Goal: Transaction & Acquisition: Purchase product/service

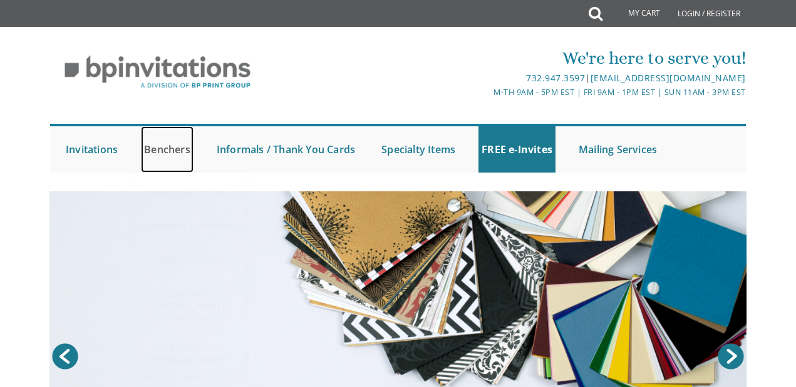
click at [172, 143] on link "Benchers" at bounding box center [167, 149] width 53 height 46
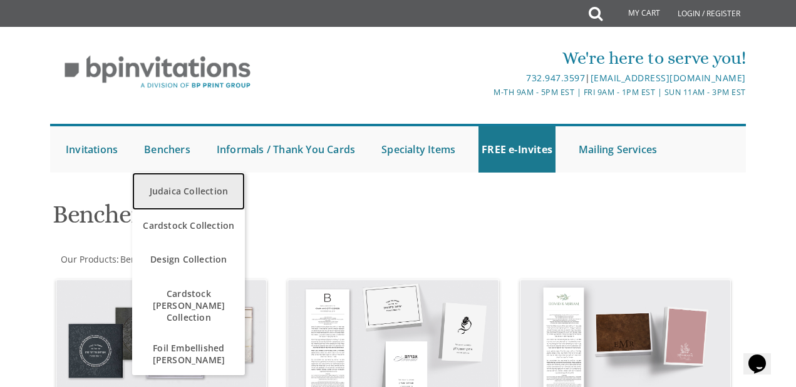
click at [185, 195] on link "Judaica Collection" at bounding box center [188, 192] width 113 height 38
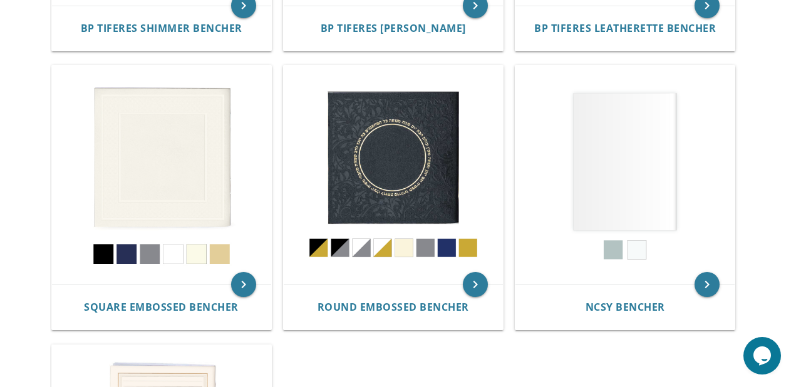
scroll to position [493, 0]
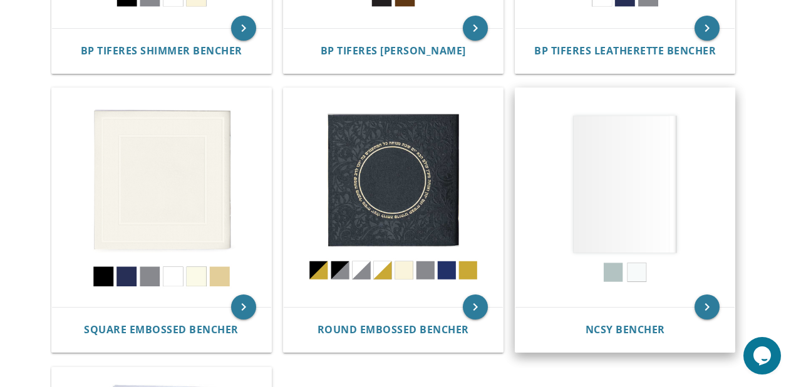
click at [650, 146] on img at bounding box center [624, 197] width 219 height 219
click at [709, 295] on icon "keyboard_arrow_right" at bounding box center [706, 307] width 25 height 25
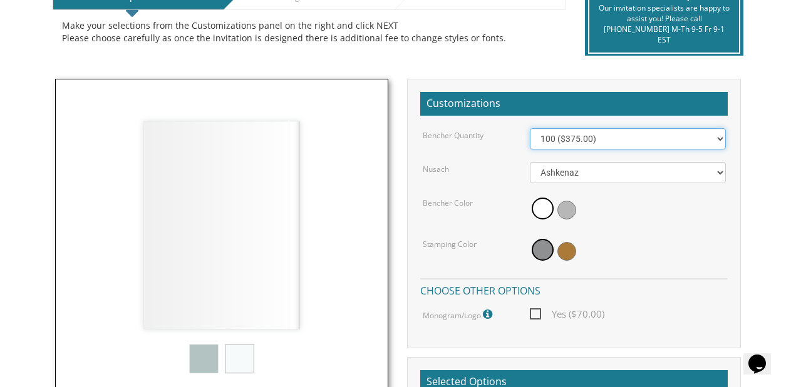
click at [642, 138] on select "100 ($375.00) 200 ($650.00) 300 ($975.00) 400 ($1,300.00) 500 ($1,625.00)" at bounding box center [627, 138] width 195 height 21
select select "200"
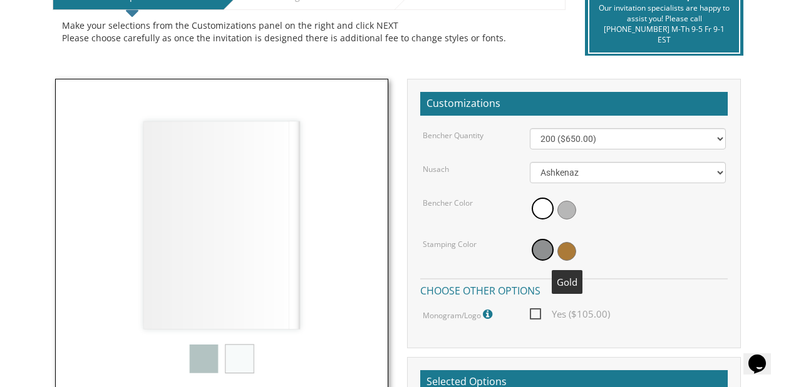
click at [568, 258] on span at bounding box center [566, 251] width 19 height 19
click at [541, 252] on span at bounding box center [540, 251] width 19 height 19
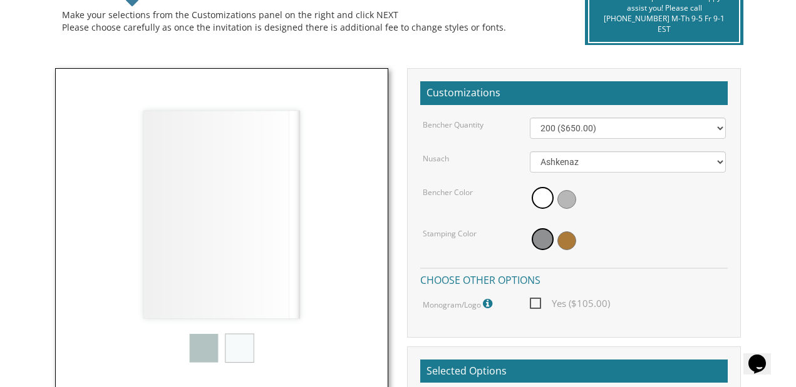
scroll to position [305, 0]
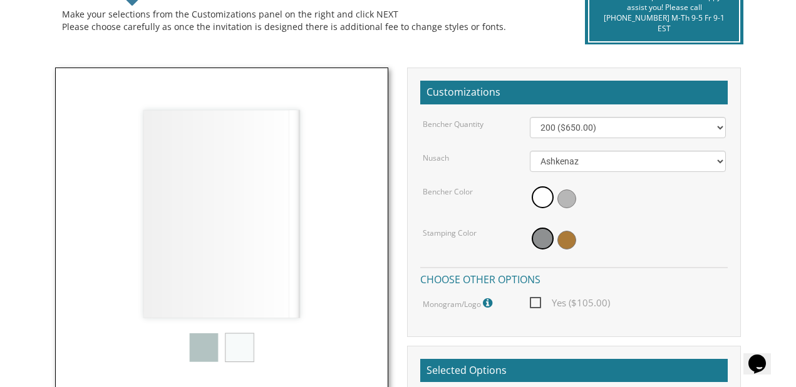
click at [538, 307] on span "Yes ($105.00)" at bounding box center [570, 303] width 80 height 16
click at [538, 306] on input "Yes ($105.00)" at bounding box center [534, 302] width 8 height 8
checkbox input "true"
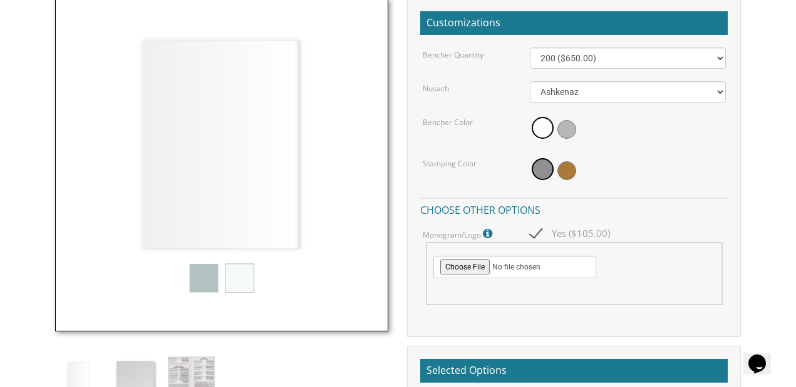
scroll to position [0, 0]
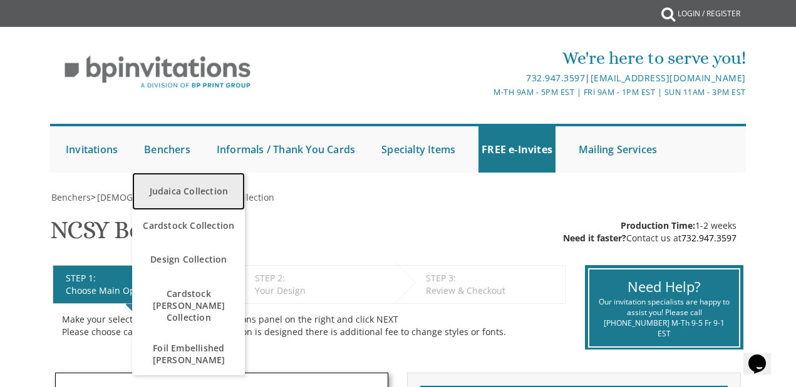
click at [181, 190] on link "Judaica Collection" at bounding box center [188, 192] width 113 height 38
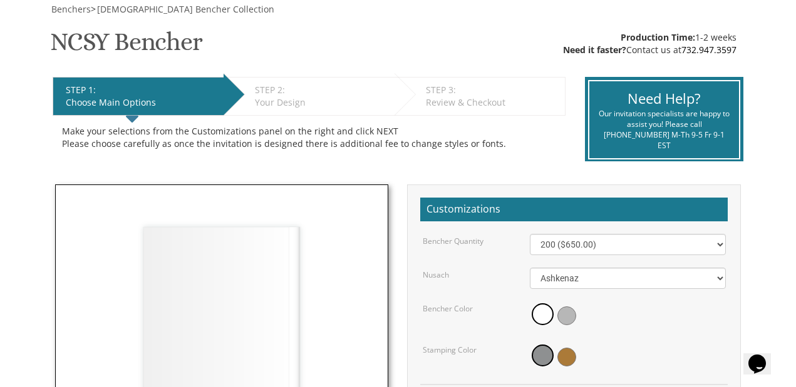
scroll to position [190, 0]
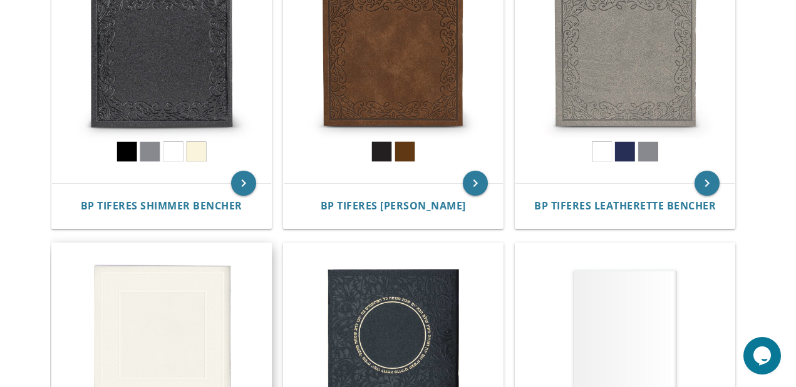
scroll to position [339, 0]
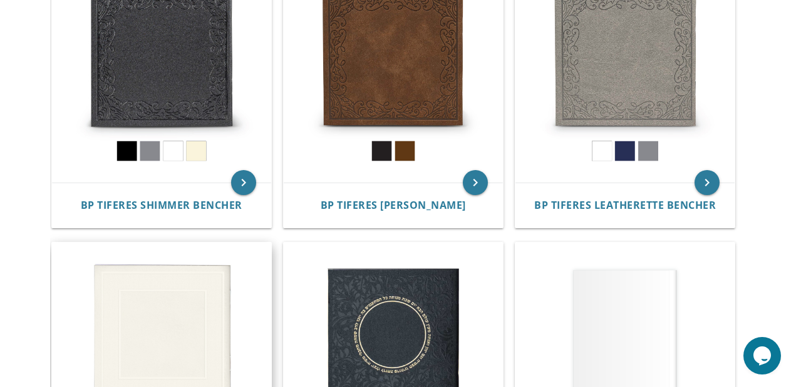
click at [157, 283] on img at bounding box center [161, 352] width 219 height 219
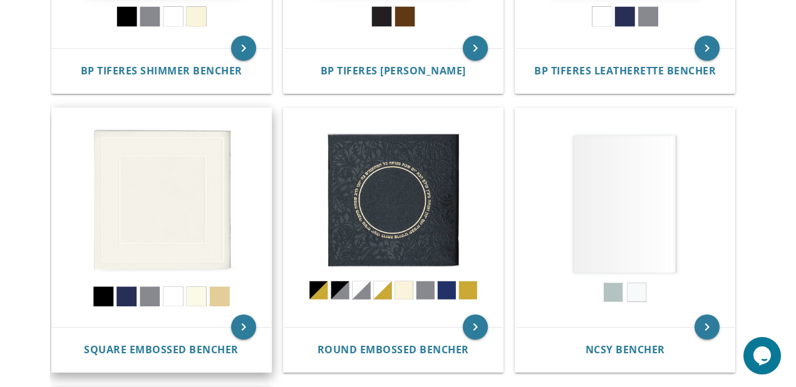
scroll to position [483, 0]
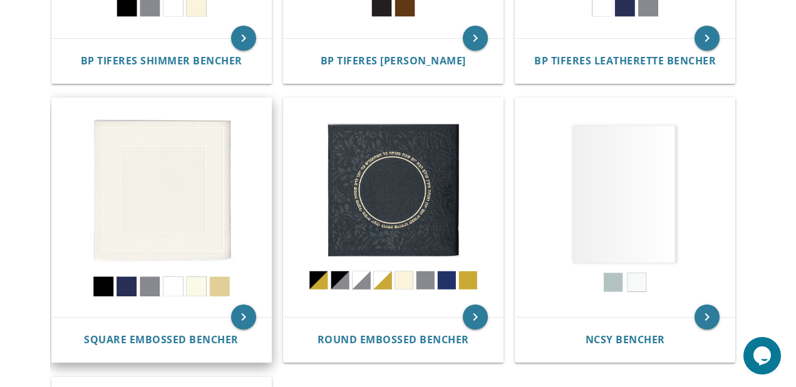
click at [164, 194] on img at bounding box center [161, 207] width 219 height 219
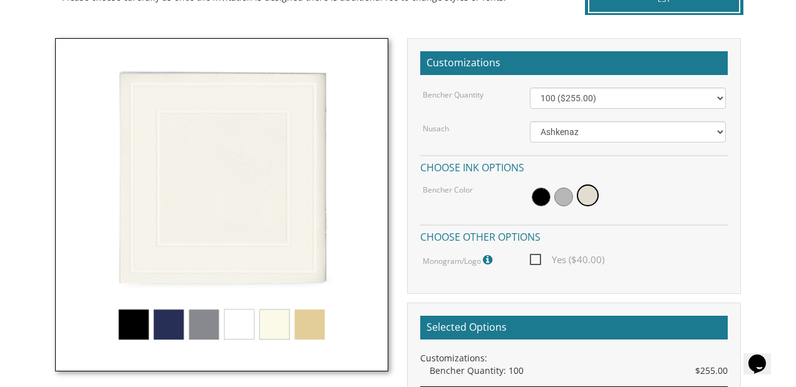
scroll to position [336, 0]
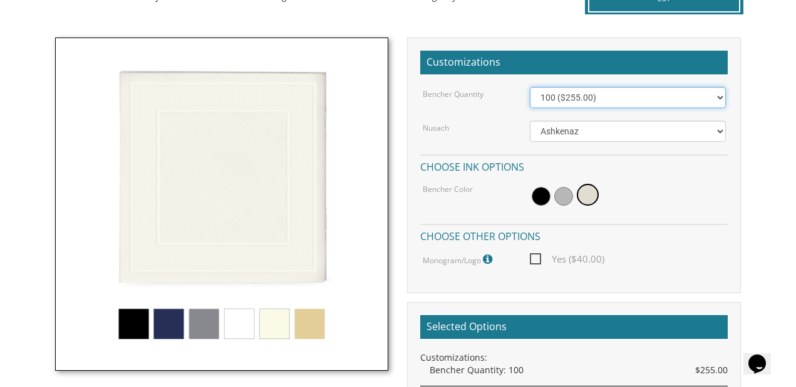
click at [627, 99] on select "100 ($255.00) 200 ($510.00) 300 ($765.00) 400 ($1,020.00) 500 ($1,275.00)" at bounding box center [627, 97] width 195 height 21
select select "200"
click at [537, 260] on span "Yes ($40.00)" at bounding box center [567, 260] width 74 height 16
click at [537, 260] on input "Yes ($40.00)" at bounding box center [534, 258] width 8 height 8
checkbox input "true"
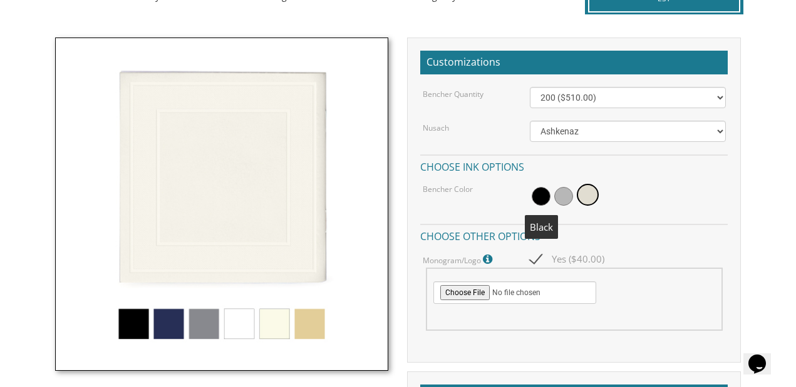
click at [540, 198] on span at bounding box center [540, 196] width 19 height 19
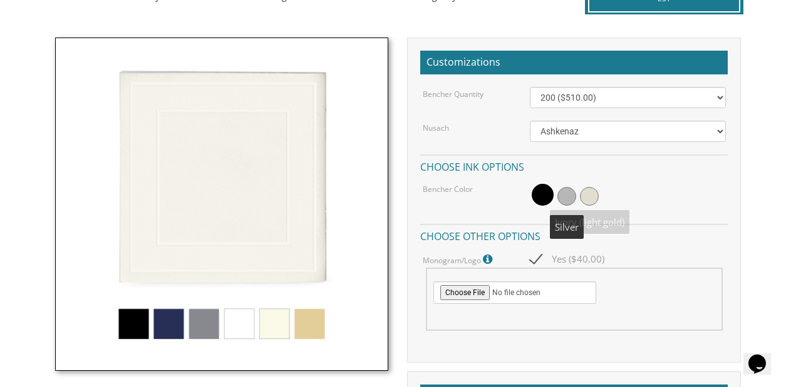
click at [569, 197] on span at bounding box center [566, 196] width 19 height 19
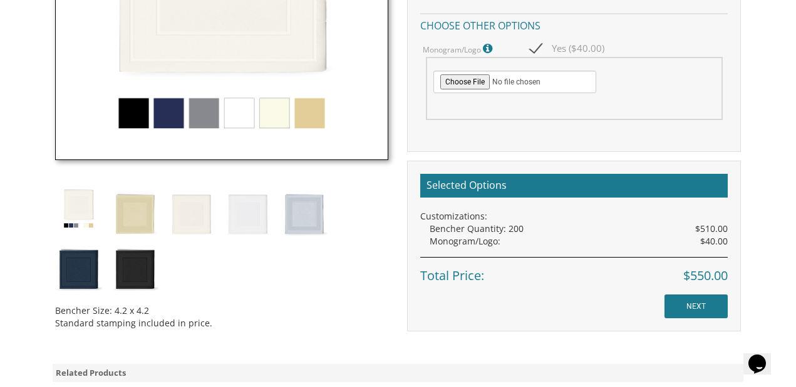
scroll to position [0, 0]
